Goal: Information Seeking & Learning: Learn about a topic

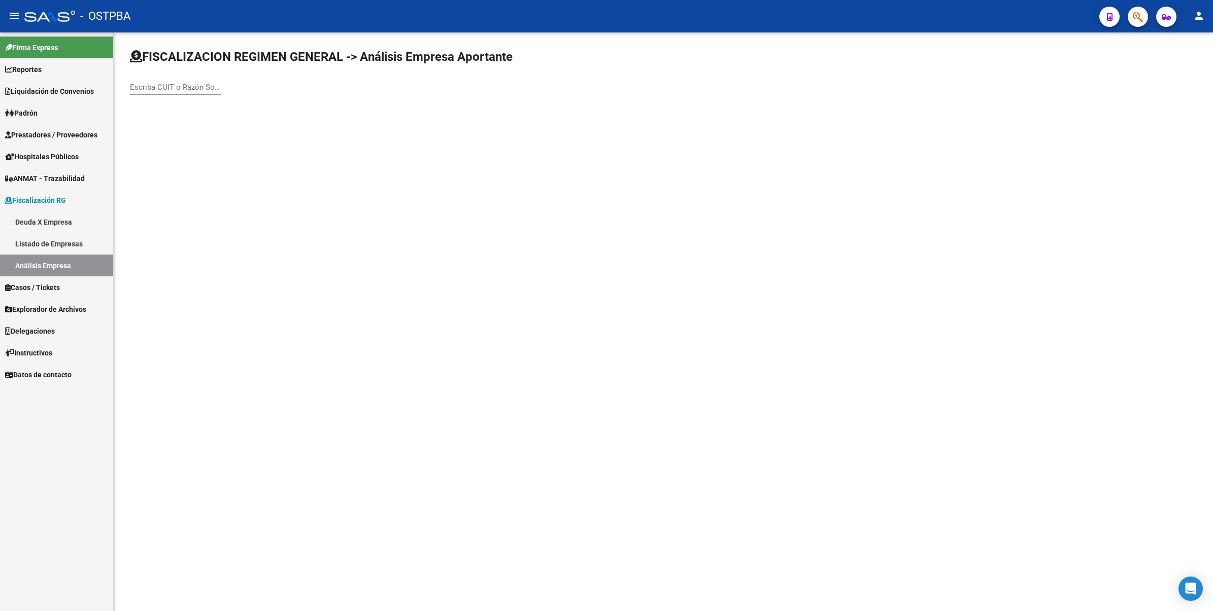
click at [182, 87] on input "Escriba CUIT o Razón Social para buscar" at bounding box center [175, 87] width 91 height 9
paste input "30709576700"
type input "30709576700"
click at [180, 107] on span "TECNOSEG SA" at bounding box center [282, 106] width 288 height 24
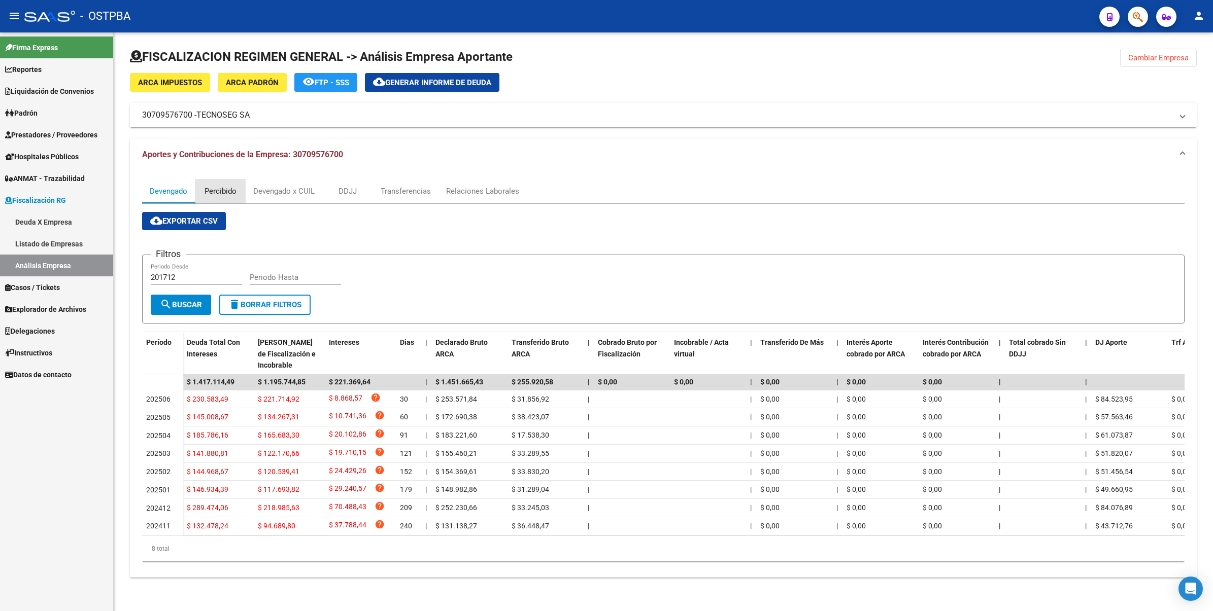
click at [224, 188] on div "Percibido" at bounding box center [220, 191] width 32 height 11
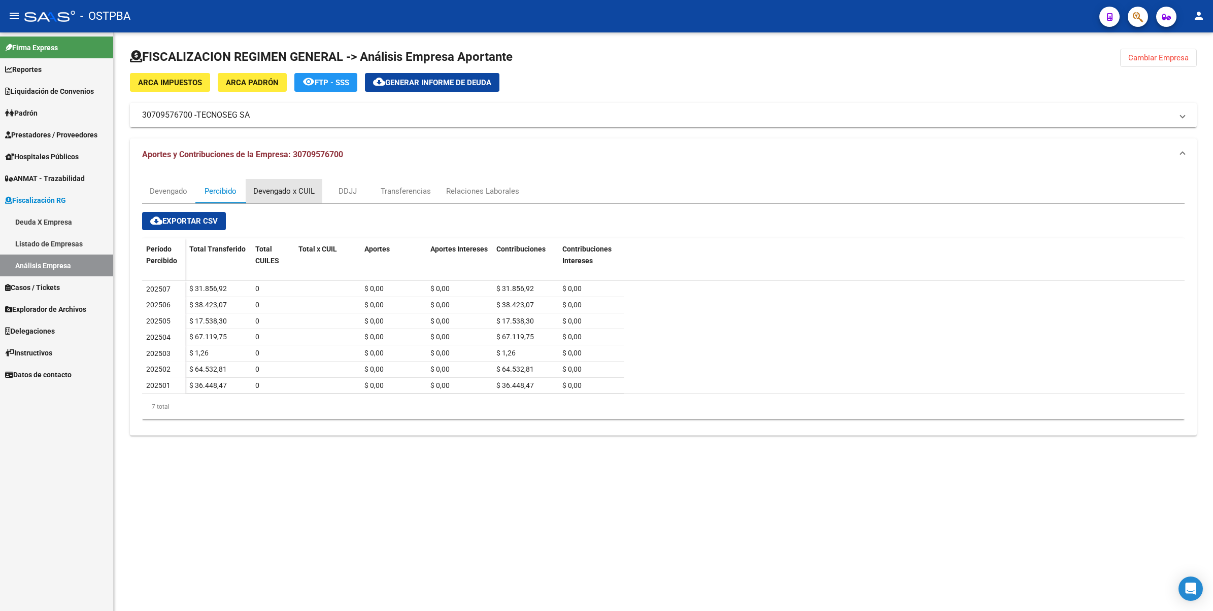
click at [290, 188] on div "Devengado x CUIL" at bounding box center [283, 191] width 61 height 11
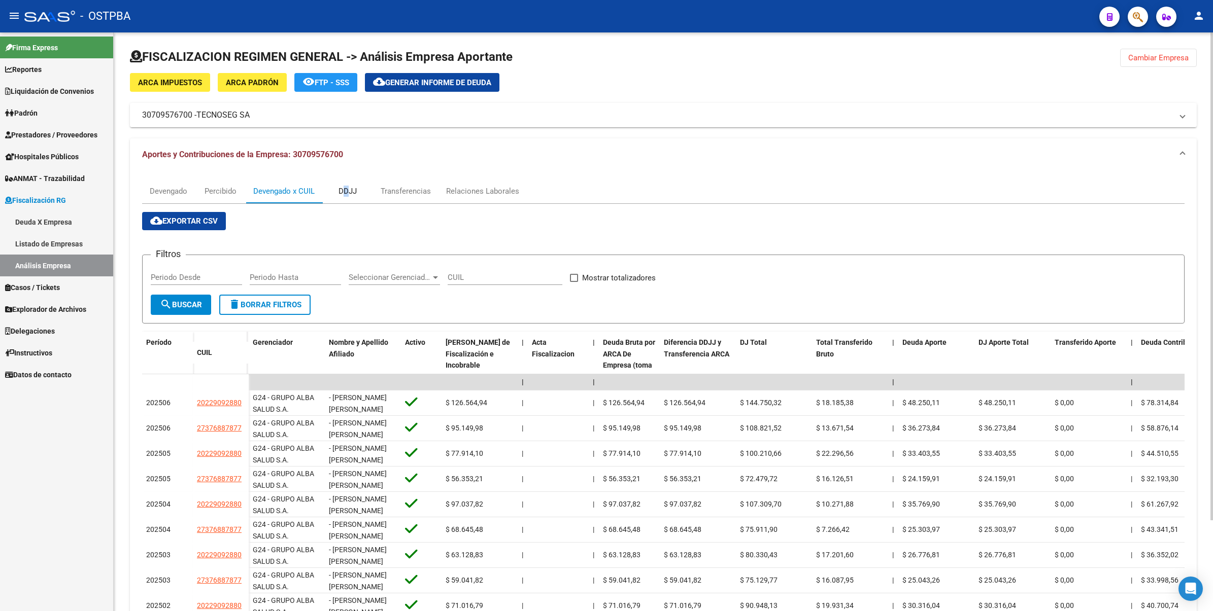
click at [346, 190] on div "DDJJ" at bounding box center [347, 191] width 18 height 11
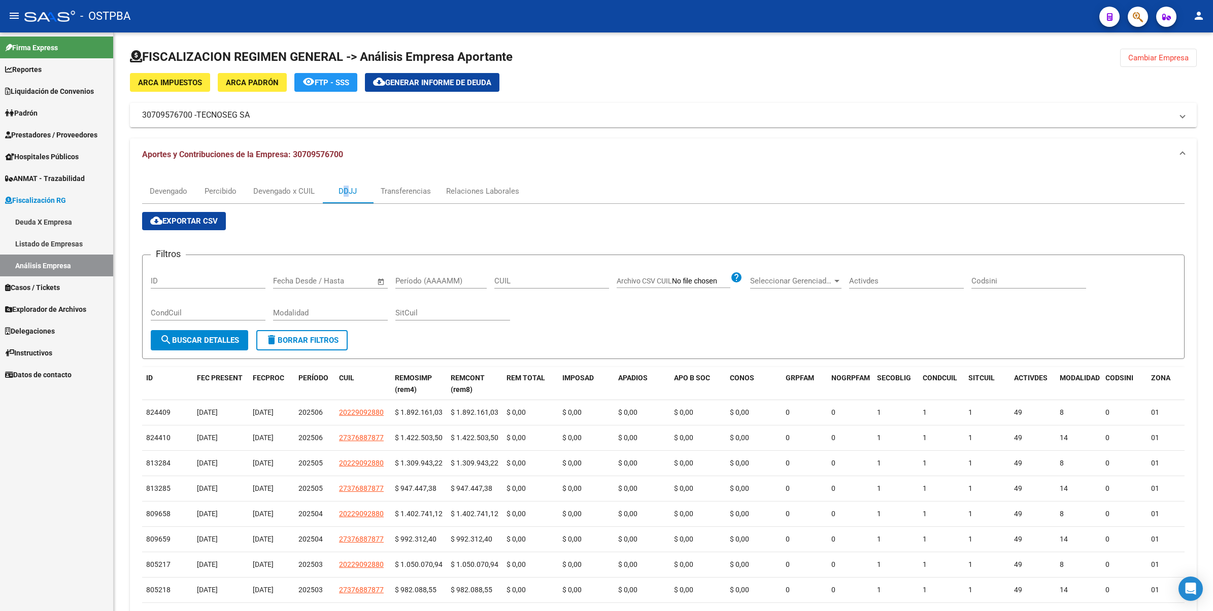
click at [42, 224] on link "Deuda X Empresa" at bounding box center [56, 222] width 113 height 22
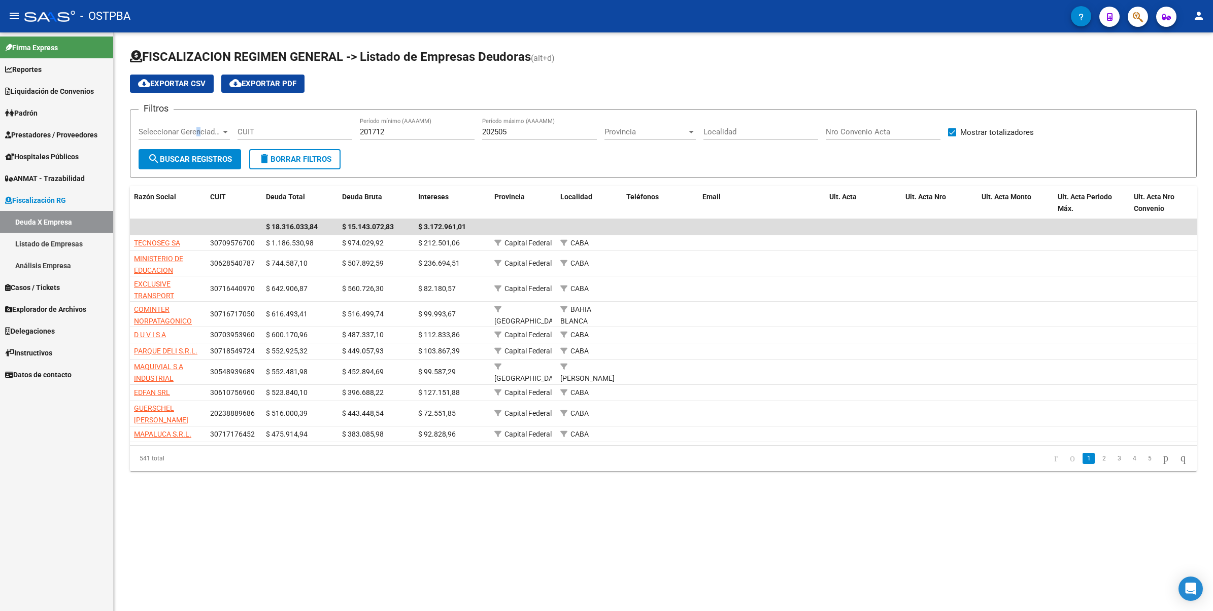
click at [198, 127] on span "Seleccionar Gerenciador" at bounding box center [179, 131] width 82 height 9
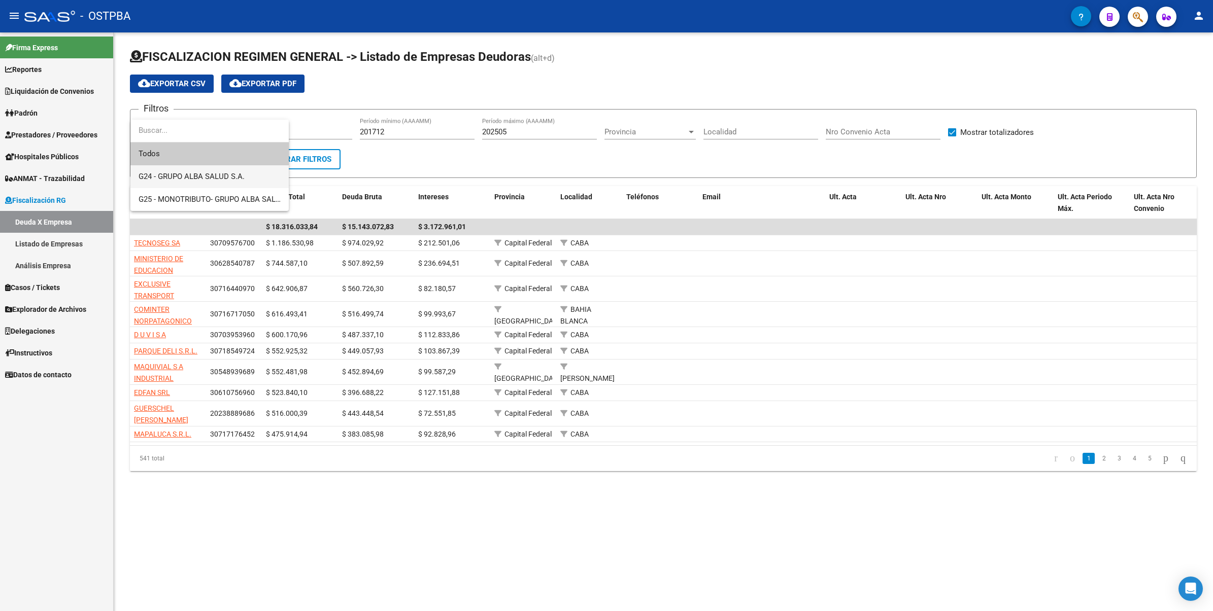
drag, startPoint x: 198, startPoint y: 127, endPoint x: 206, endPoint y: 178, distance: 51.4
click at [206, 178] on span "G24 - GRUPO ALBA SALUD S.A." at bounding box center [191, 176] width 106 height 9
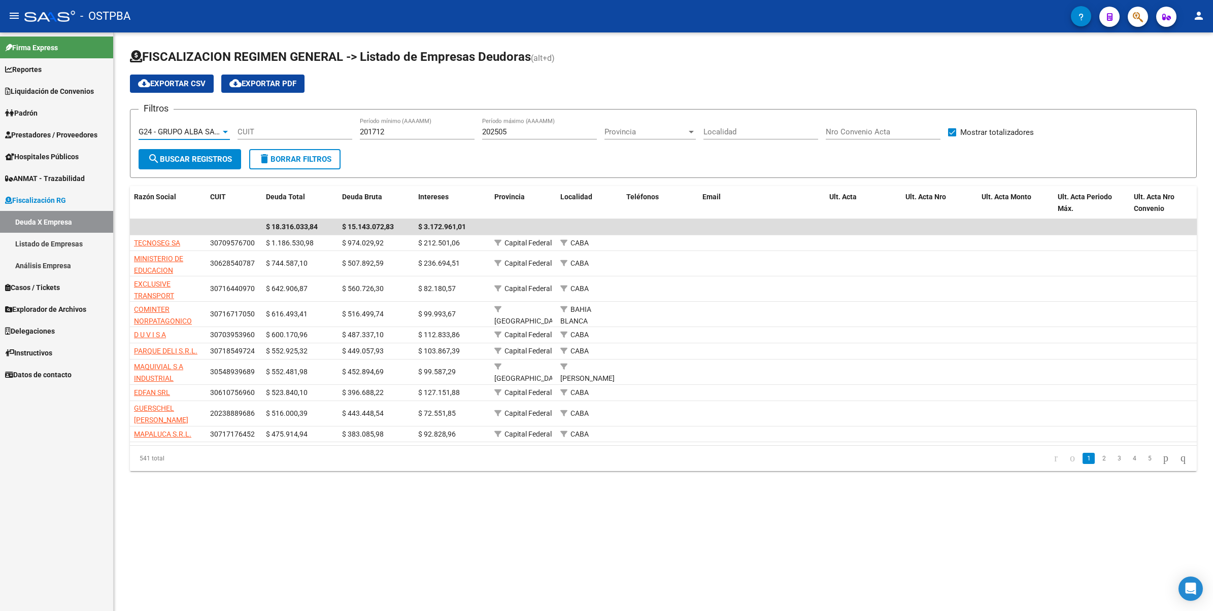
click at [172, 157] on span "search Buscar Registros" at bounding box center [190, 159] width 84 height 9
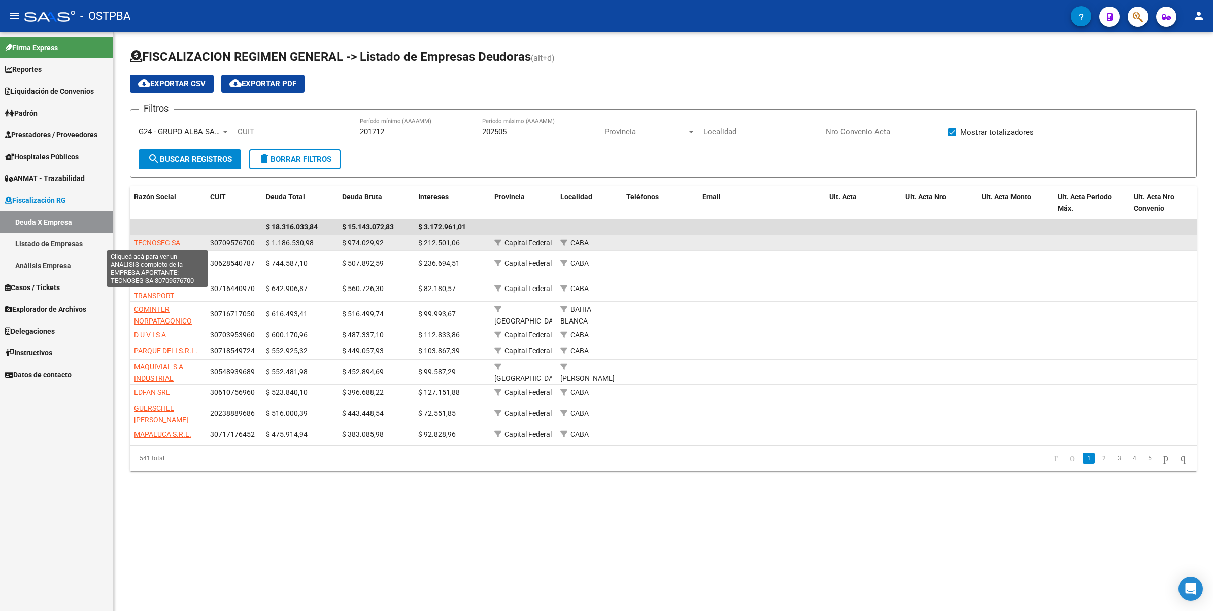
click at [156, 239] on span "TECNOSEG SA" at bounding box center [157, 243] width 46 height 8
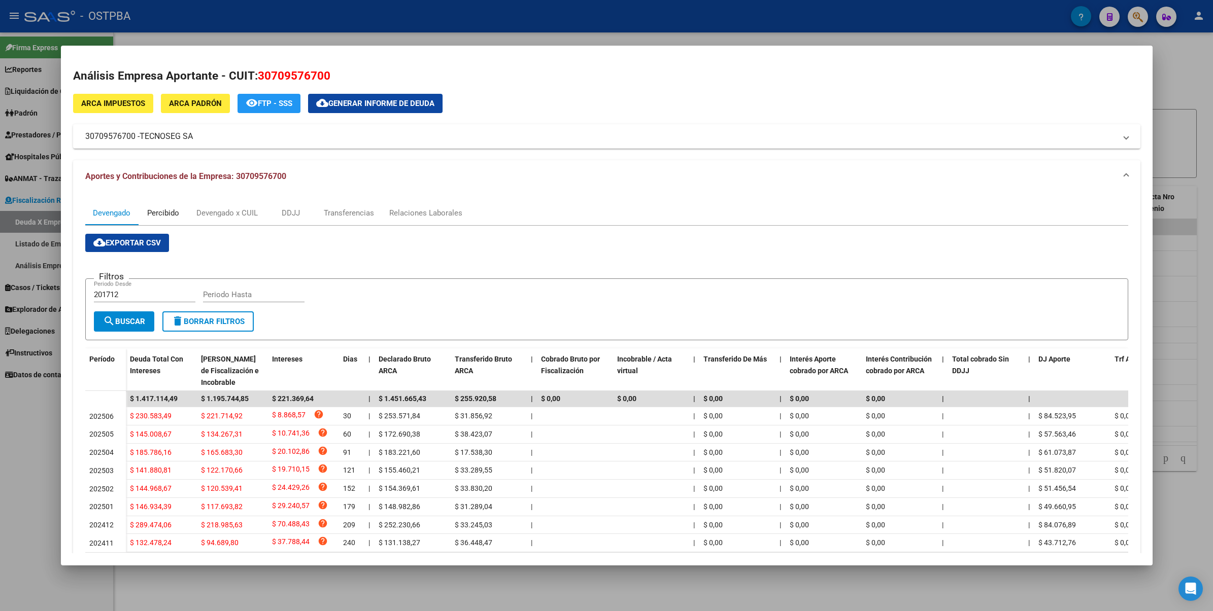
click at [163, 208] on div "Percibido" at bounding box center [163, 212] width 32 height 11
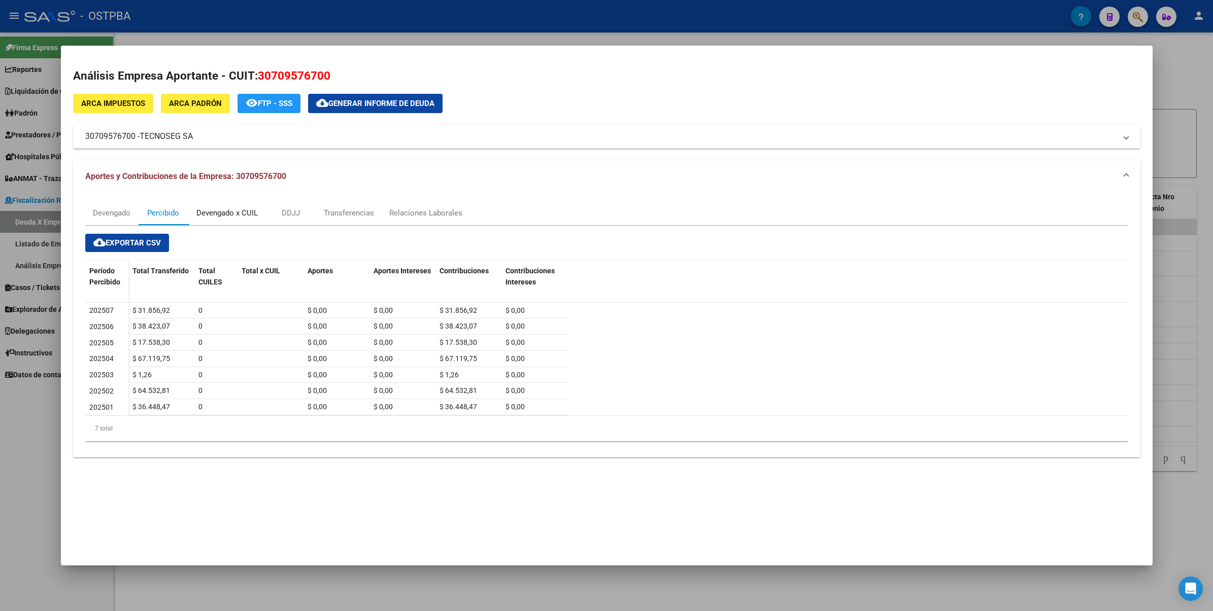
click at [239, 210] on div "Devengado x CUIL" at bounding box center [226, 212] width 61 height 11
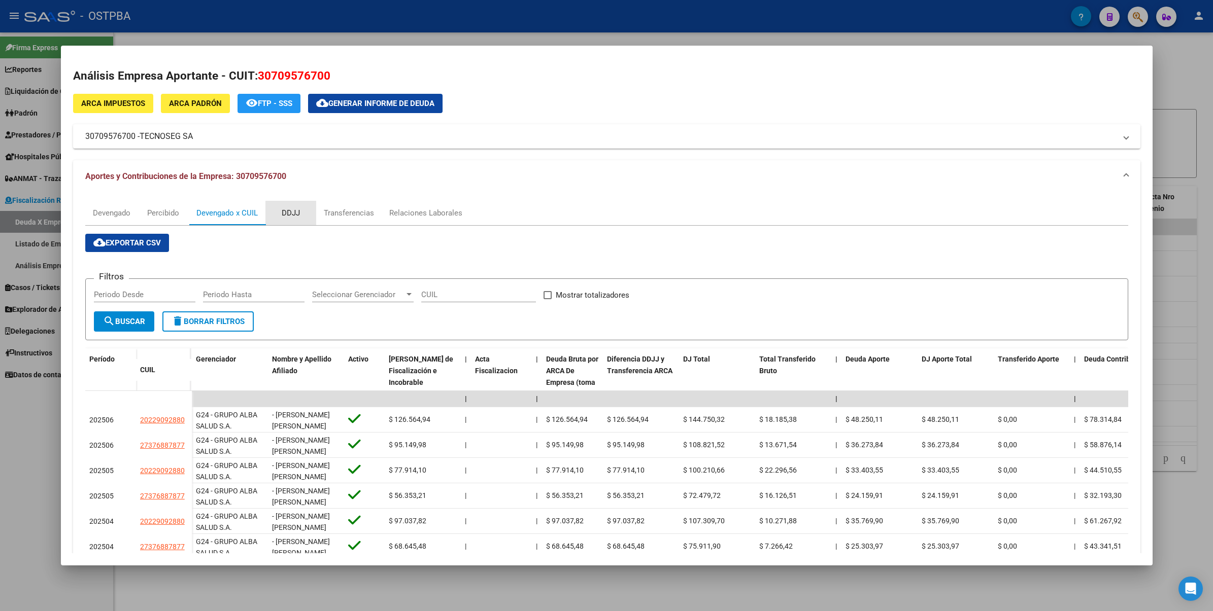
click at [293, 213] on div "DDJJ" at bounding box center [291, 212] width 18 height 11
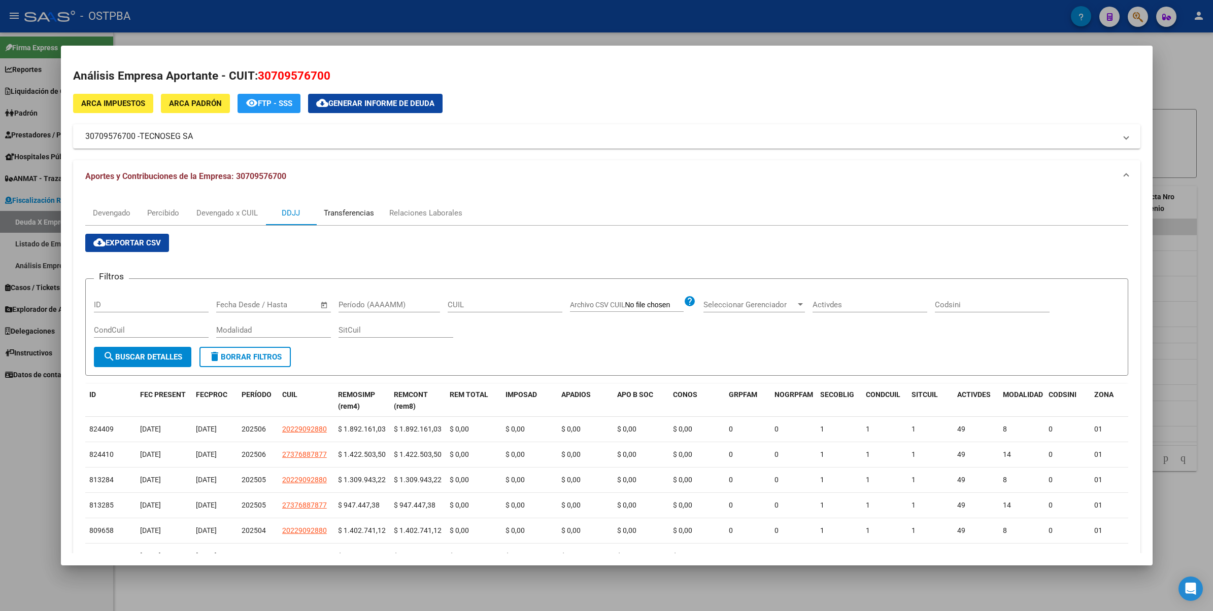
click at [353, 214] on div "Transferencias" at bounding box center [349, 212] width 50 height 11
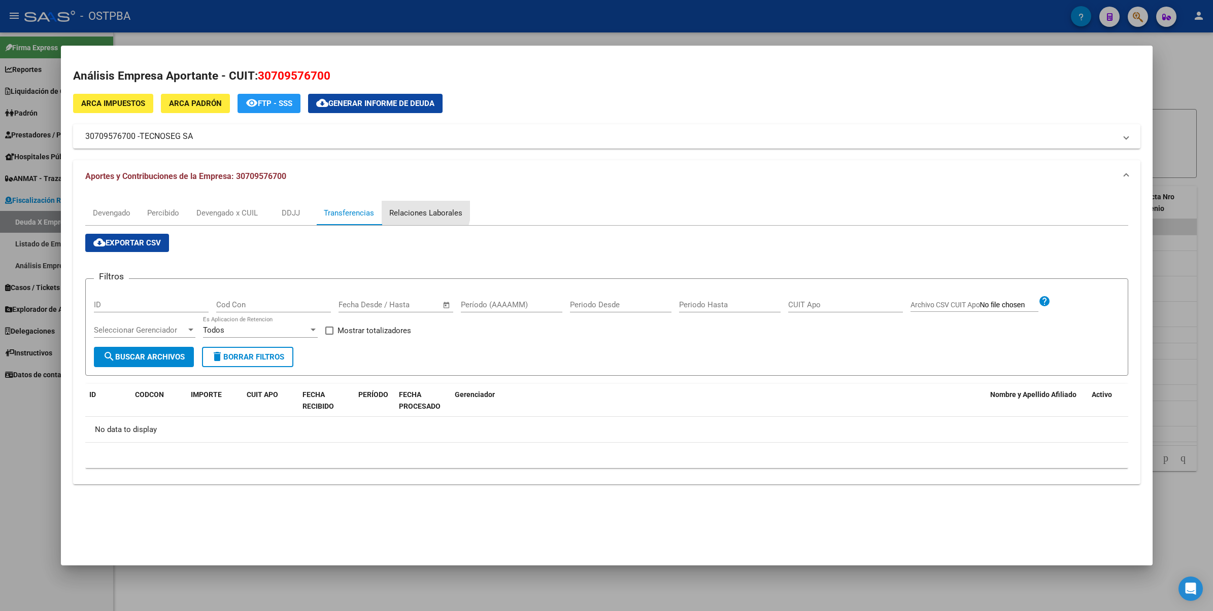
click at [407, 206] on div "Relaciones Laborales" at bounding box center [426, 213] width 88 height 24
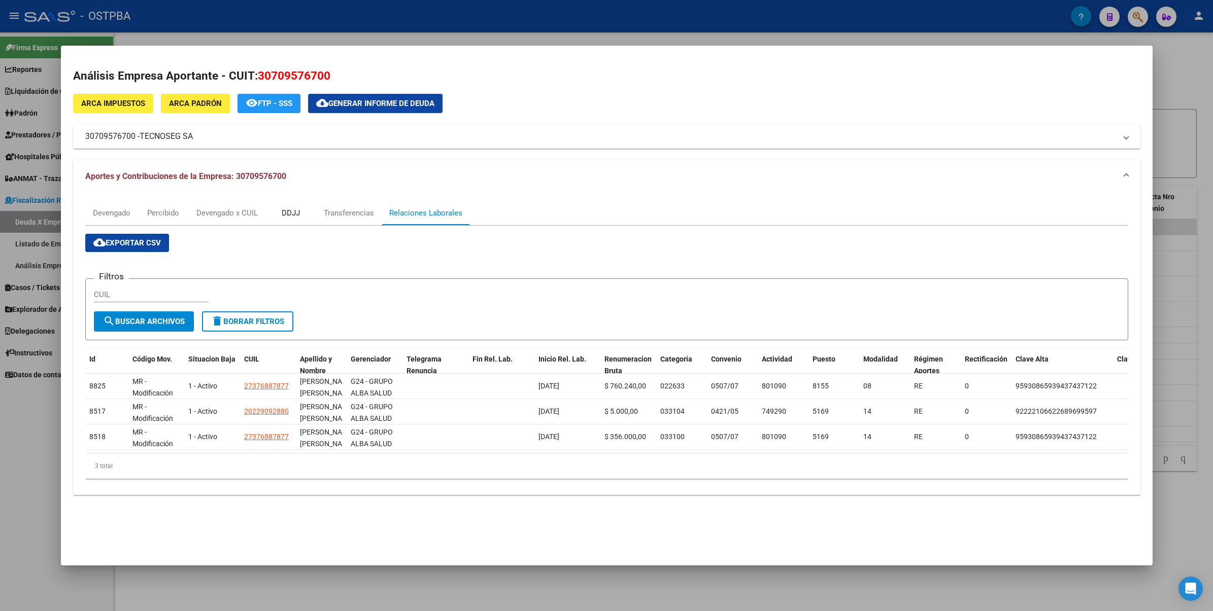
click at [287, 217] on div "DDJJ" at bounding box center [291, 212] width 18 height 11
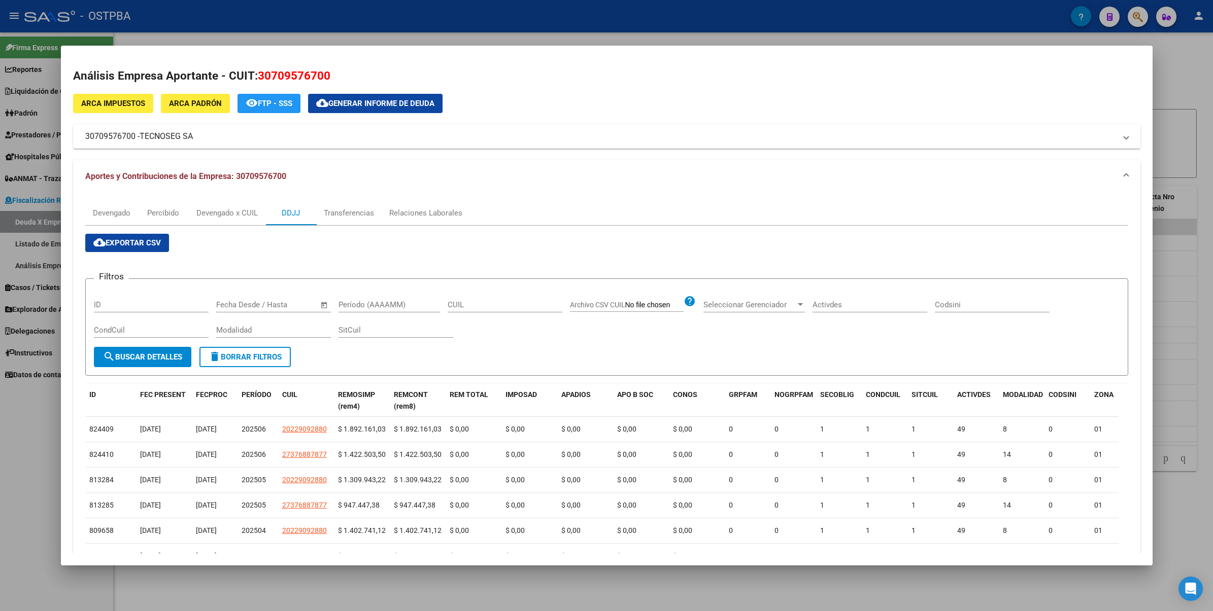
click at [1192, 72] on div at bounding box center [606, 305] width 1213 height 611
